Goal: Task Accomplishment & Management: Manage account settings

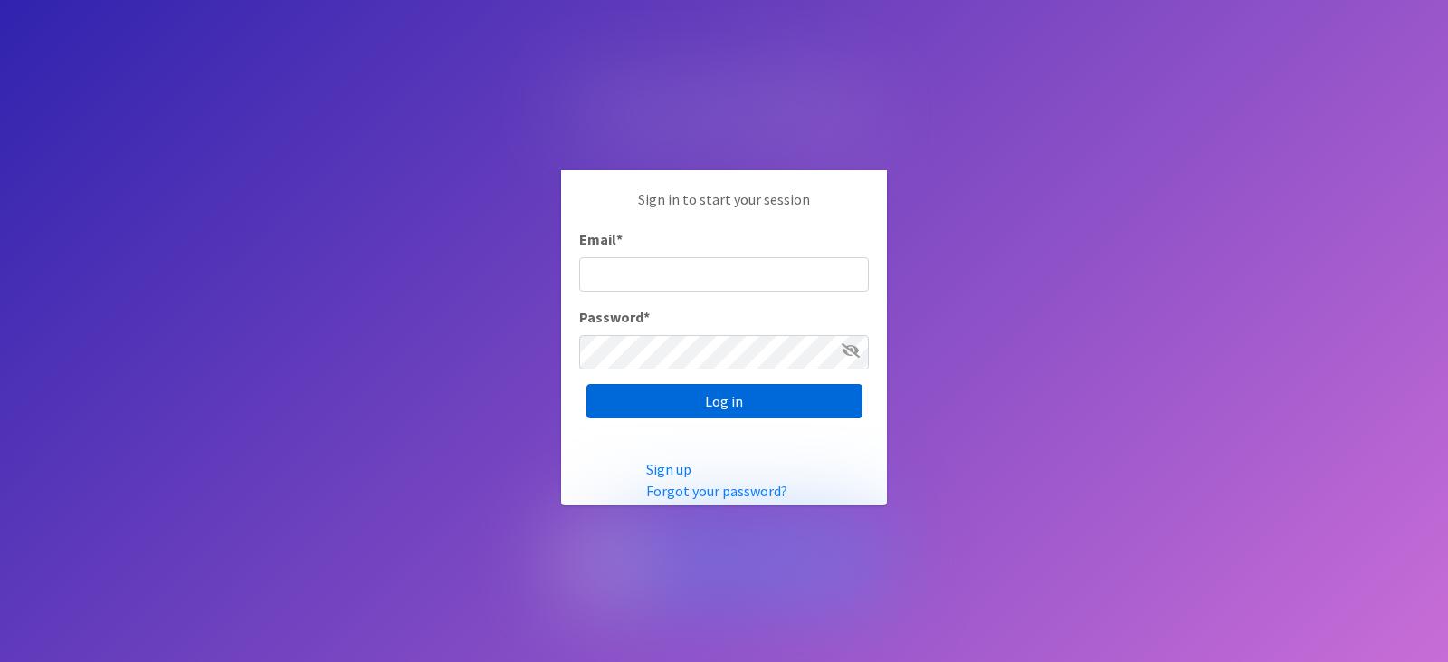
type input "[EMAIL_ADDRESS][DOMAIN_NAME]"
click at [733, 408] on input "Log in" at bounding box center [724, 401] width 276 height 34
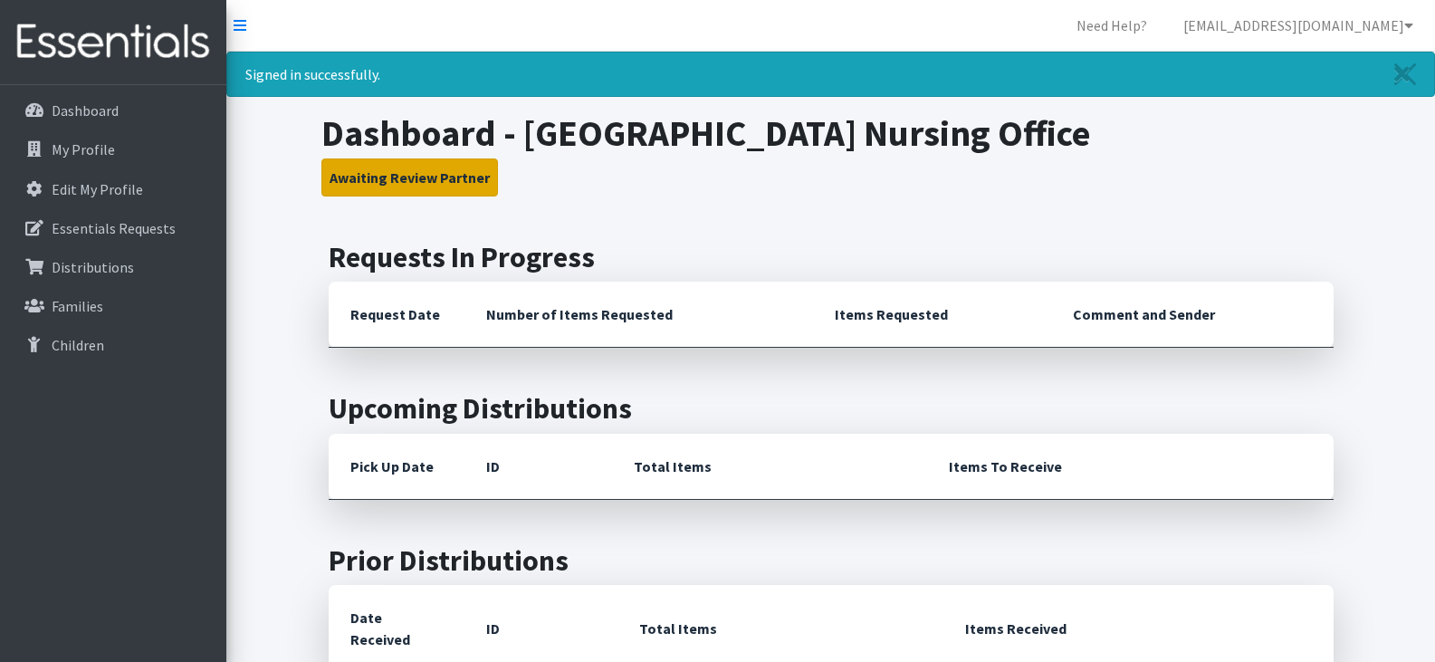
click at [442, 173] on button "Awaiting Review Partner" at bounding box center [409, 177] width 176 height 38
click at [1406, 24] on icon at bounding box center [1408, 25] width 9 height 14
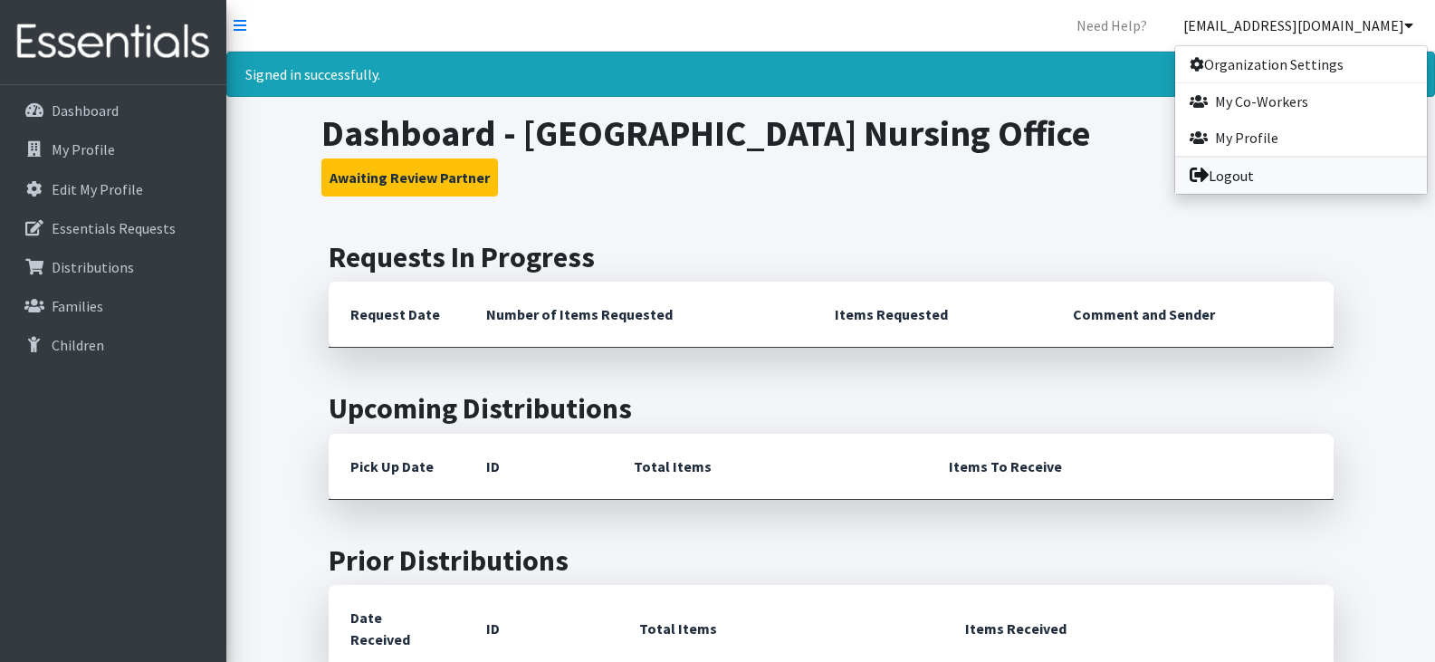
click at [1238, 176] on link "Logout" at bounding box center [1301, 175] width 252 height 36
